Goal: Information Seeking & Learning: Learn about a topic

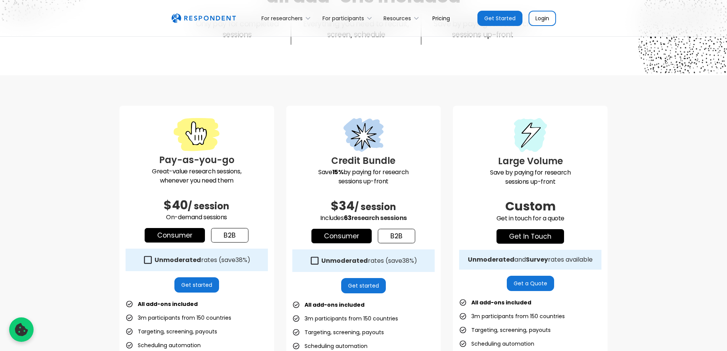
scroll to position [153, 0]
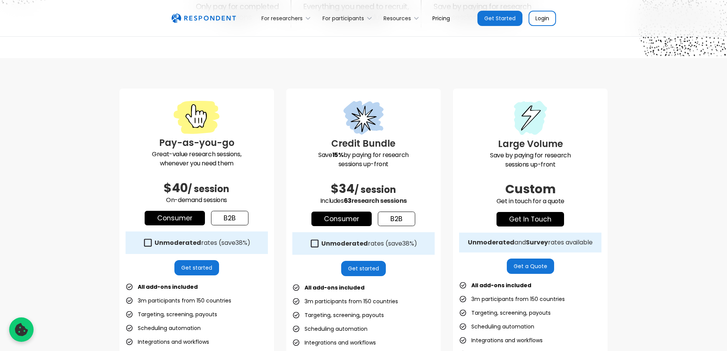
click at [240, 222] on link "b2b" at bounding box center [229, 218] width 37 height 14
click at [187, 215] on link "Consumer" at bounding box center [175, 218] width 60 height 14
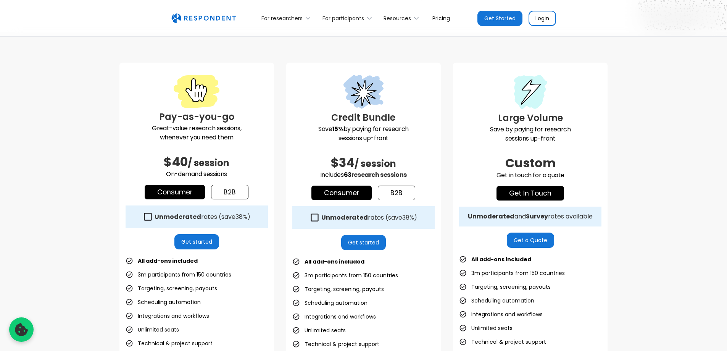
scroll to position [191, 0]
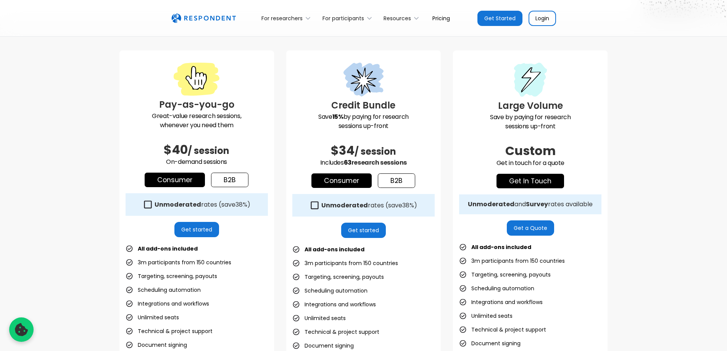
click at [317, 209] on icon at bounding box center [314, 205] width 10 height 10
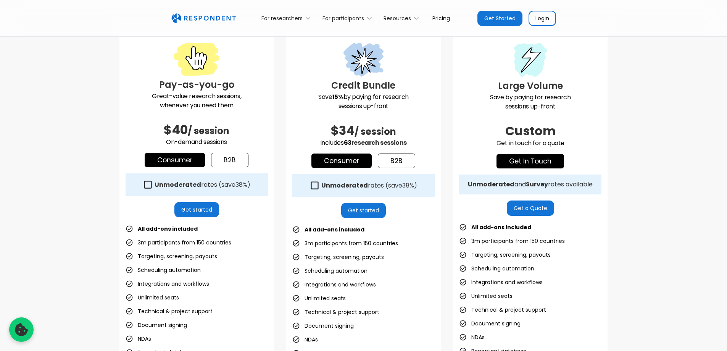
scroll to position [229, 0]
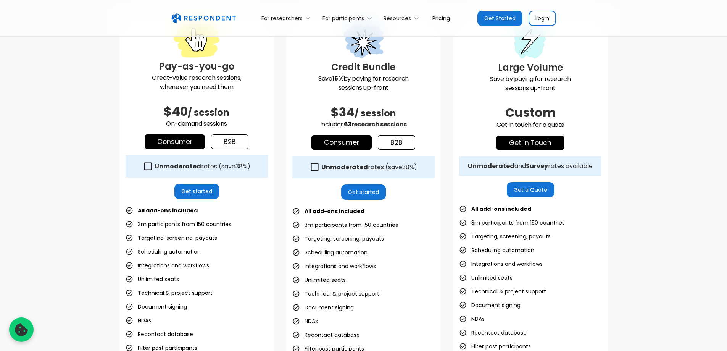
click at [314, 168] on icon at bounding box center [314, 167] width 10 height 10
click at [314, 168] on icon at bounding box center [315, 167] width 8 height 8
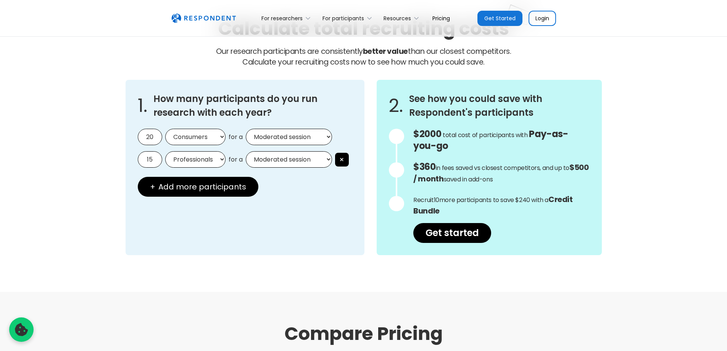
scroll to position [648, 0]
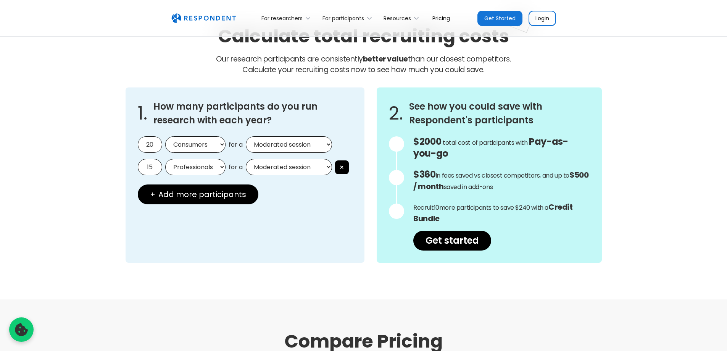
click at [279, 148] on select "Moderated session Unmoderated session" at bounding box center [289, 144] width 86 height 16
select select "unmoderated"
click at [246, 136] on select "Moderated session Unmoderated session" at bounding box center [289, 144] width 86 height 16
click at [280, 160] on select "Moderated session Unmoderated session" at bounding box center [289, 167] width 86 height 16
select select "unmoderated"
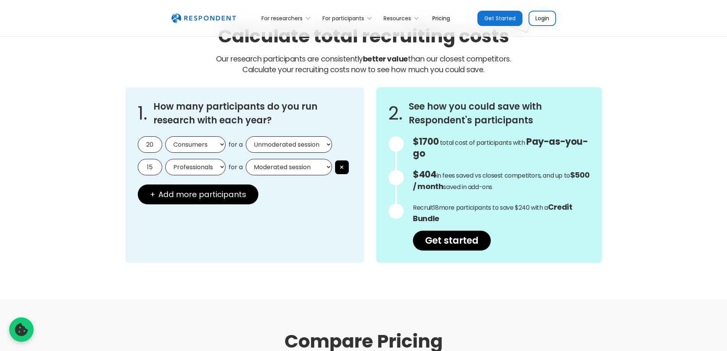
click at [246, 159] on select "Moderated session Unmoderated session" at bounding box center [289, 167] width 86 height 16
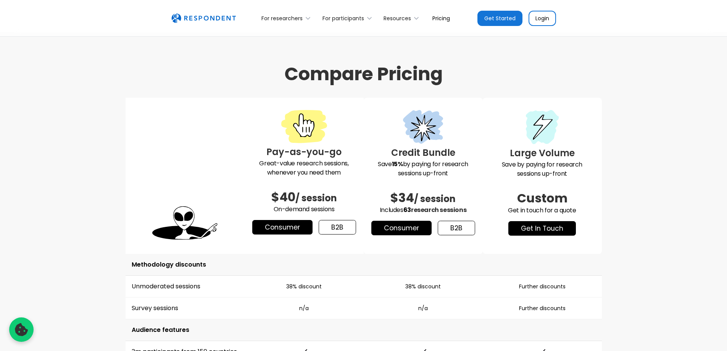
scroll to position [954, 0]
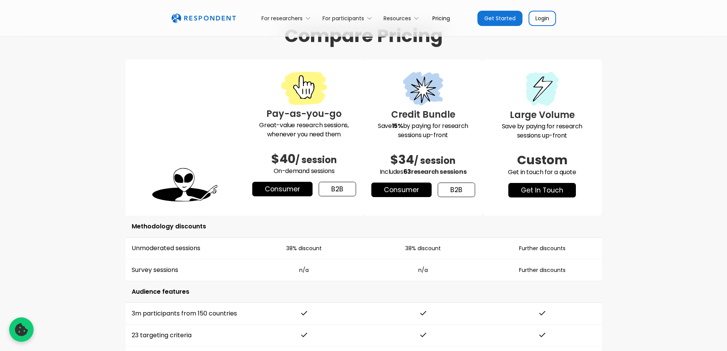
click at [445, 190] on link "b2b" at bounding box center [456, 189] width 37 height 14
click at [423, 189] on link "Consumer" at bounding box center [401, 189] width 60 height 14
click at [320, 185] on link "b2b" at bounding box center [337, 189] width 37 height 14
click at [291, 189] on link "Consumer" at bounding box center [282, 189] width 60 height 14
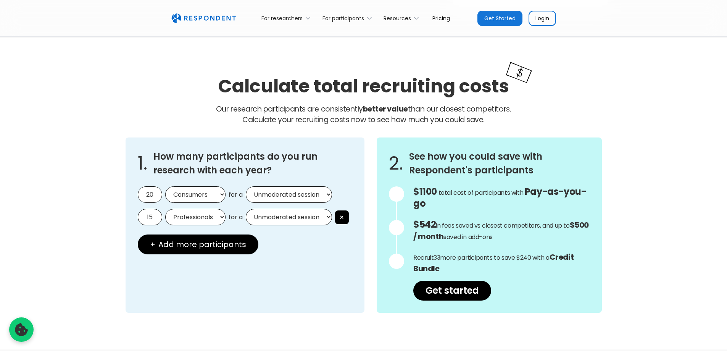
scroll to position [610, 0]
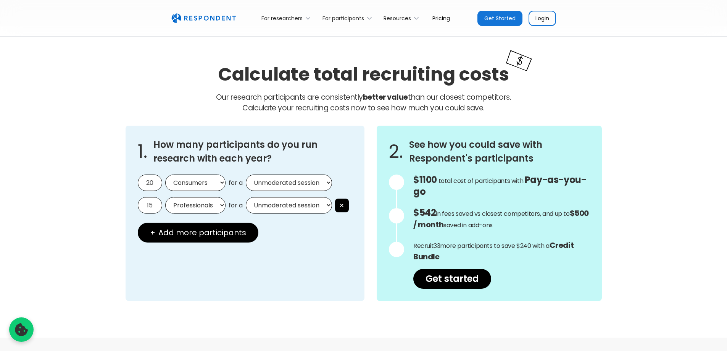
drag, startPoint x: 146, startPoint y: 183, endPoint x: 163, endPoint y: 182, distance: 17.6
click at [163, 182] on div "20 Consumers Professionals for a Moderated session Unmoderated session" at bounding box center [245, 182] width 214 height 16
click at [211, 207] on select "Professionals Consumers" at bounding box center [195, 205] width 60 height 16
type input "33"
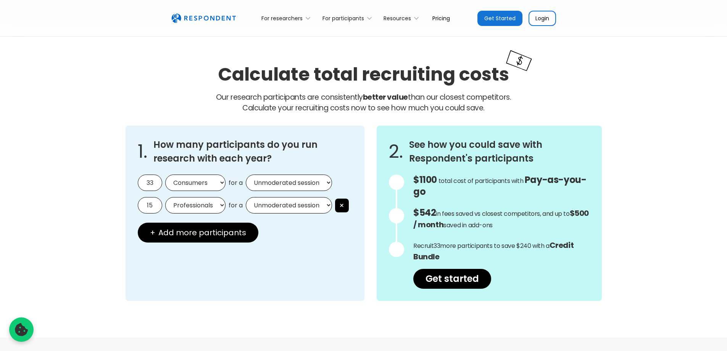
click at [259, 288] on div "1. How many participants do you run research with each year? 33 Consumers Profe…" at bounding box center [245, 213] width 239 height 175
click at [231, 230] on span "Add more participants" at bounding box center [202, 232] width 88 height 8
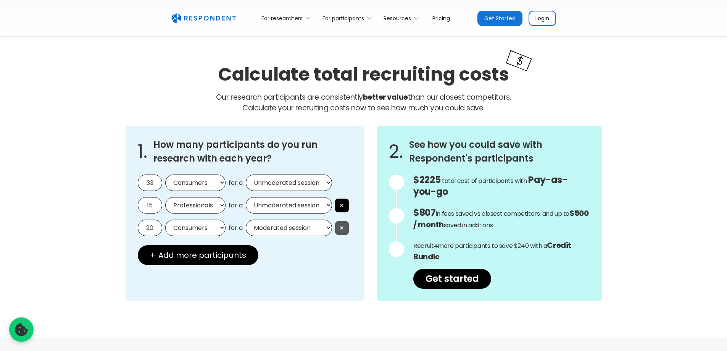
click at [345, 212] on button "×" at bounding box center [342, 205] width 14 height 14
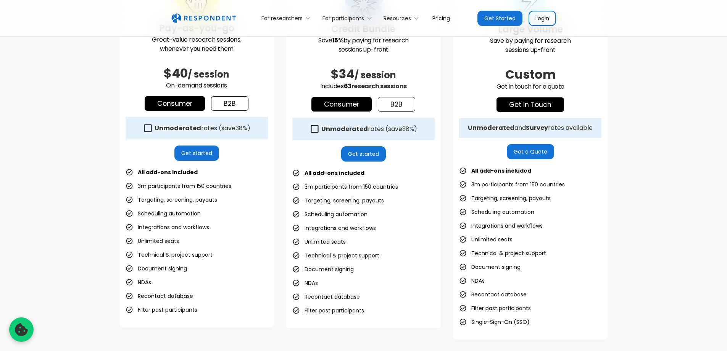
scroll to position [229, 0]
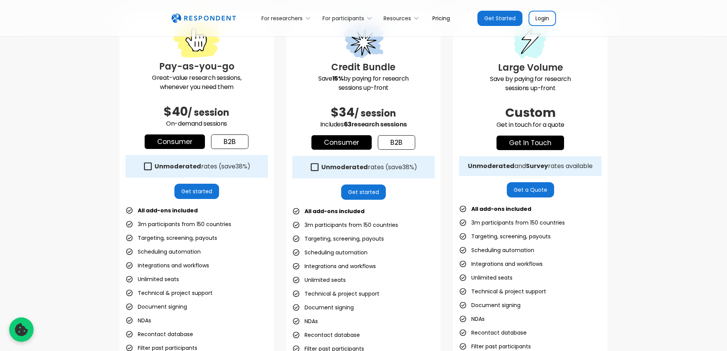
click at [329, 164] on strong "Unmoderated" at bounding box center [344, 167] width 47 height 9
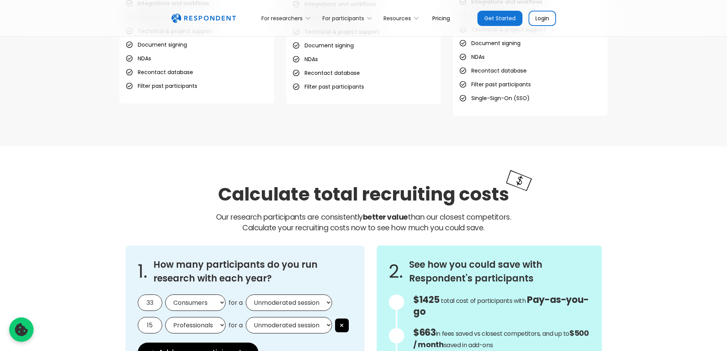
scroll to position [572, 0]
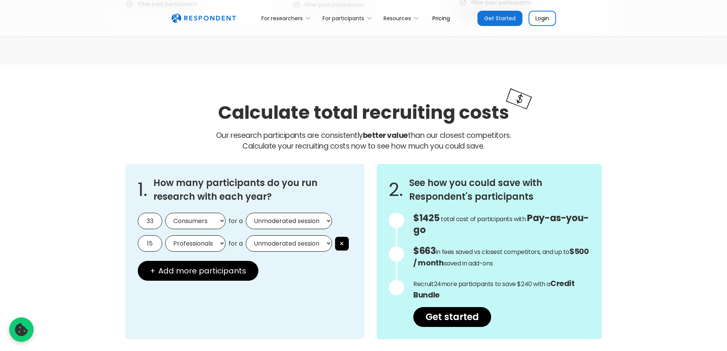
drag, startPoint x: 155, startPoint y: 240, endPoint x: 134, endPoint y: 241, distance: 21.0
click at [134, 241] on div "1. How many participants do you run research with each year? 33 Consumers Profe…" at bounding box center [245, 251] width 239 height 175
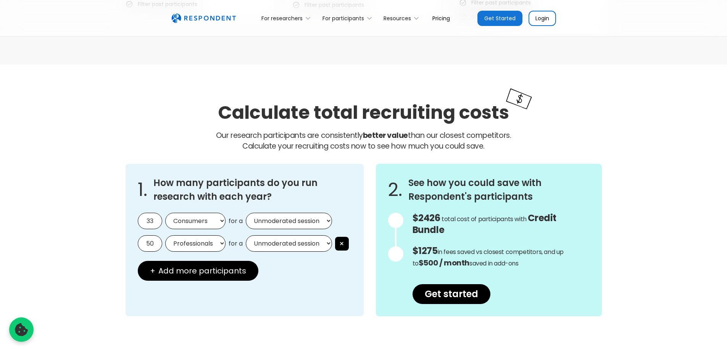
type input "50"
drag, startPoint x: 153, startPoint y: 221, endPoint x: 109, endPoint y: 222, distance: 44.6
click at [111, 223] on div "Calculate total recruiting costs Our research participants are consistently bet…" at bounding box center [363, 208] width 727 height 288
type input "50"
click at [107, 222] on div "Calculate total recruiting costs Our research participants are consistently bet…" at bounding box center [363, 208] width 727 height 288
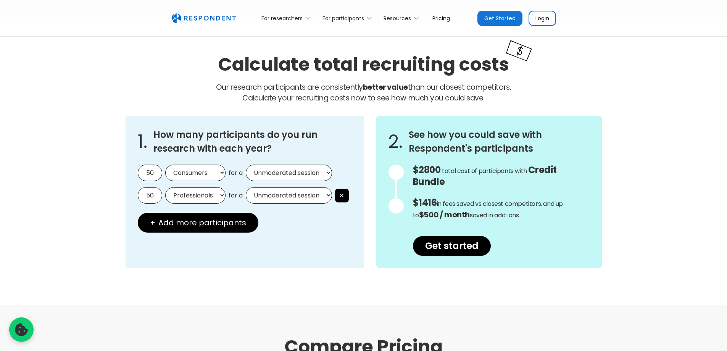
scroll to position [610, 0]
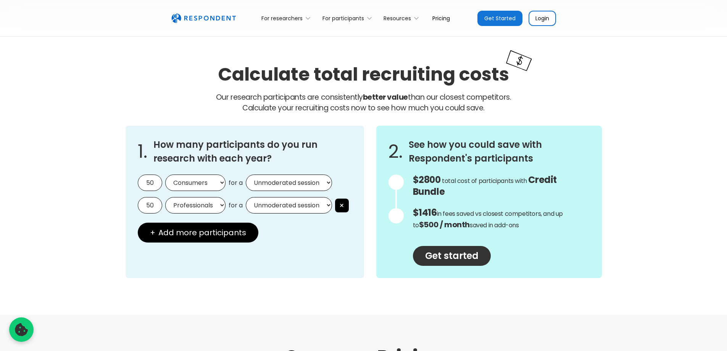
click at [458, 253] on link "Get started" at bounding box center [452, 256] width 78 height 20
click at [461, 246] on link "Get started" at bounding box center [452, 256] width 78 height 20
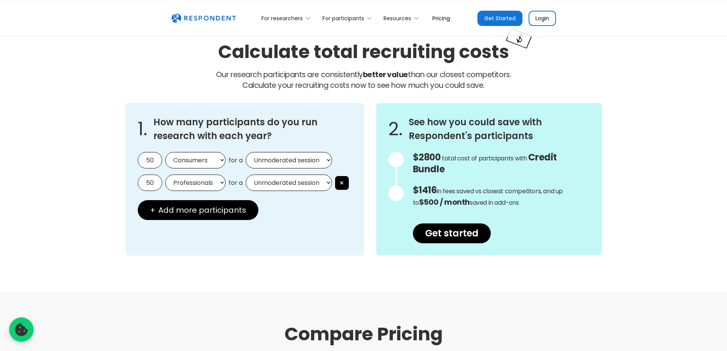
scroll to position [643, 0]
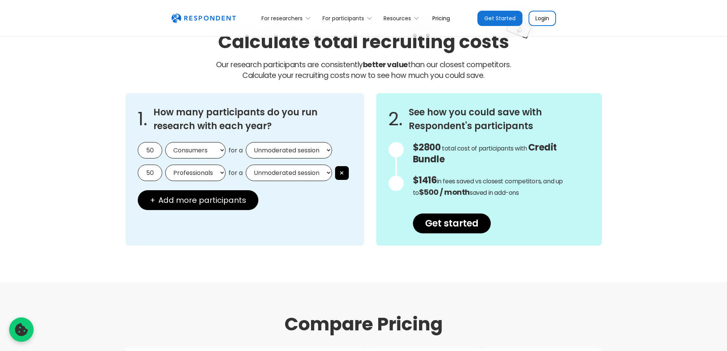
click at [289, 145] on select "Moderated session Unmoderated session" at bounding box center [289, 150] width 86 height 16
select select "moderated"
click at [246, 142] on select "Moderated session Unmoderated session" at bounding box center [289, 150] width 86 height 16
click at [290, 172] on select "Moderated session Unmoderated session" at bounding box center [289, 172] width 86 height 16
select select "moderated"
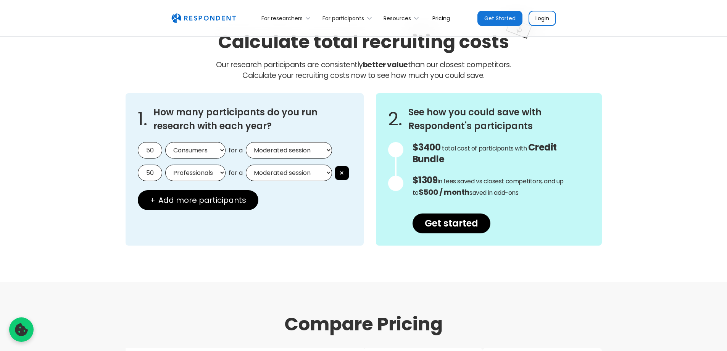
click at [246, 164] on select "Moderated session Unmoderated session" at bounding box center [289, 172] width 86 height 16
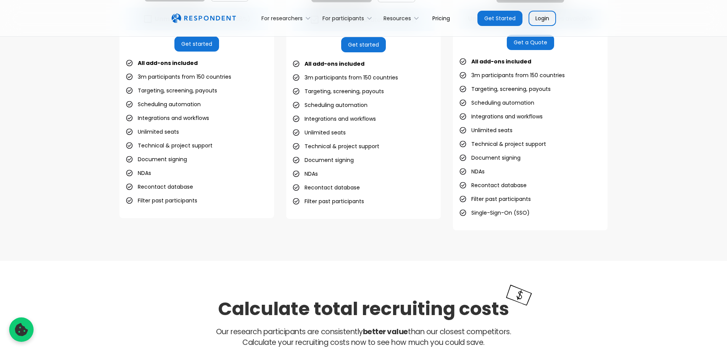
scroll to position [376, 0]
